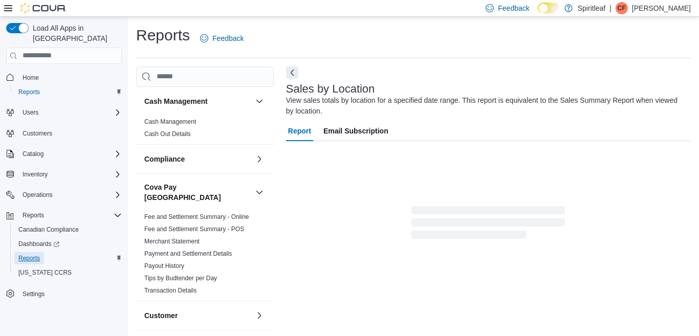
click at [31, 254] on span "Reports" at bounding box center [28, 258] width 21 height 8
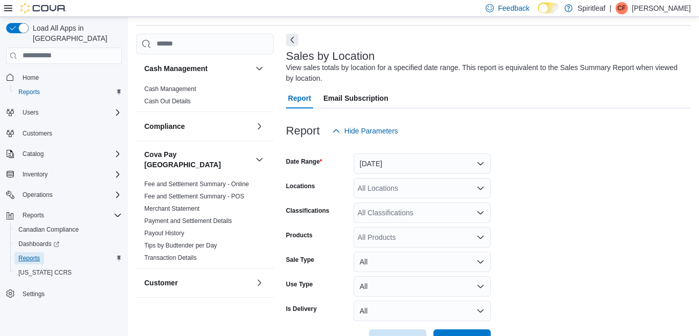
scroll to position [34, 0]
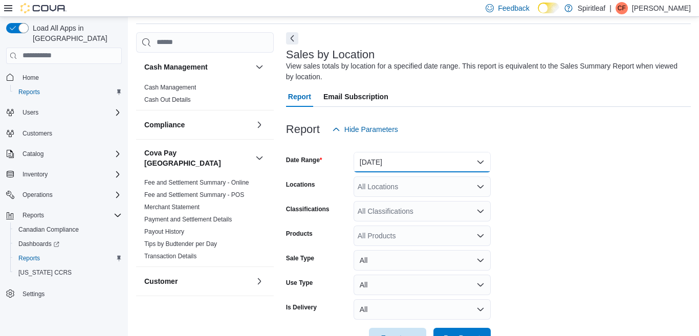
click at [479, 160] on button "[DATE]" at bounding box center [422, 162] width 137 height 20
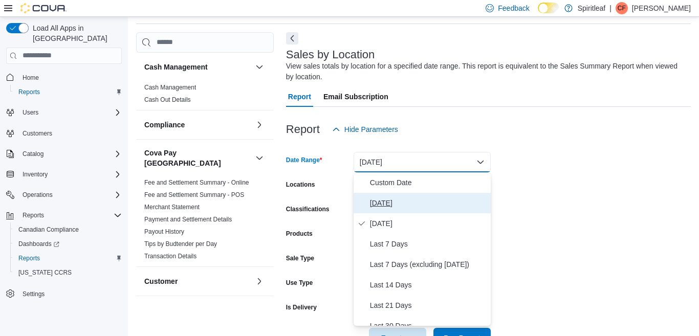
click at [394, 203] on span "[DATE]" at bounding box center [428, 203] width 117 height 12
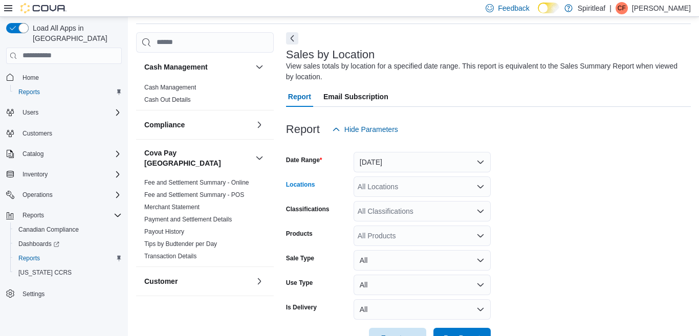
click at [393, 188] on div "All Locations" at bounding box center [422, 187] width 137 height 20
type input "***"
click at [423, 202] on span "300 - Moose Jaw" at bounding box center [418, 204] width 55 height 10
click at [614, 235] on form "Date Range [DATE] Locations 300 - Moose Jaw Classifications All Classifications…" at bounding box center [488, 244] width 405 height 209
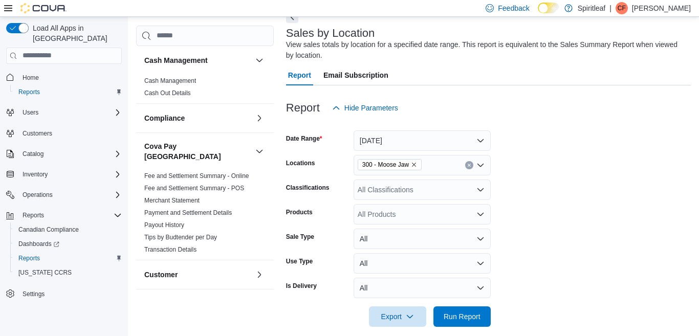
scroll to position [67, 0]
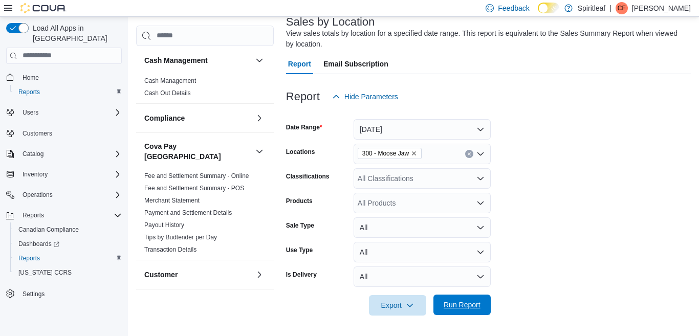
click at [454, 307] on span "Run Report" at bounding box center [462, 305] width 37 height 10
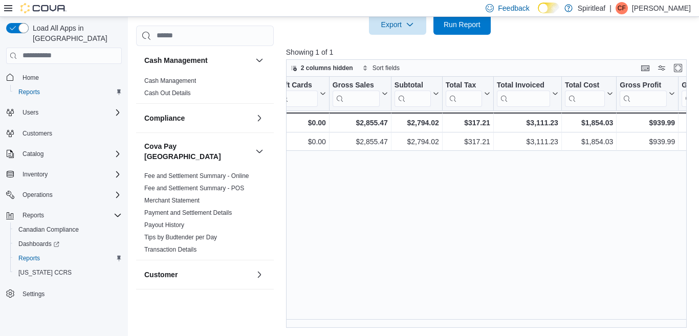
scroll to position [0, 270]
